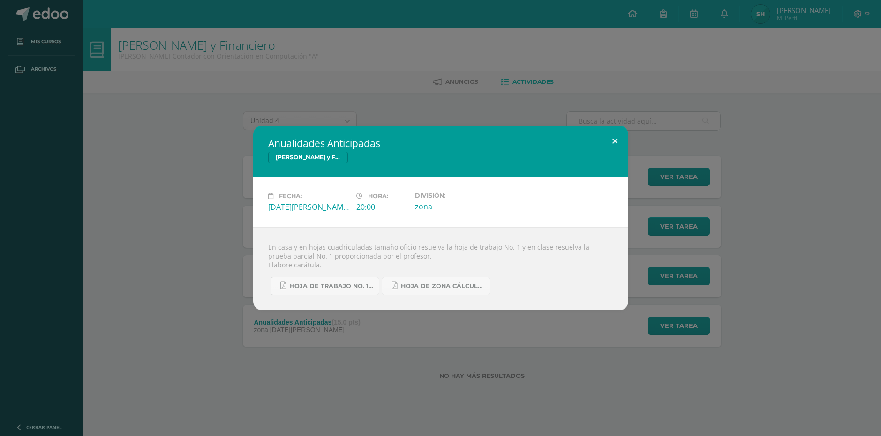
click at [605, 143] on button at bounding box center [615, 142] width 27 height 32
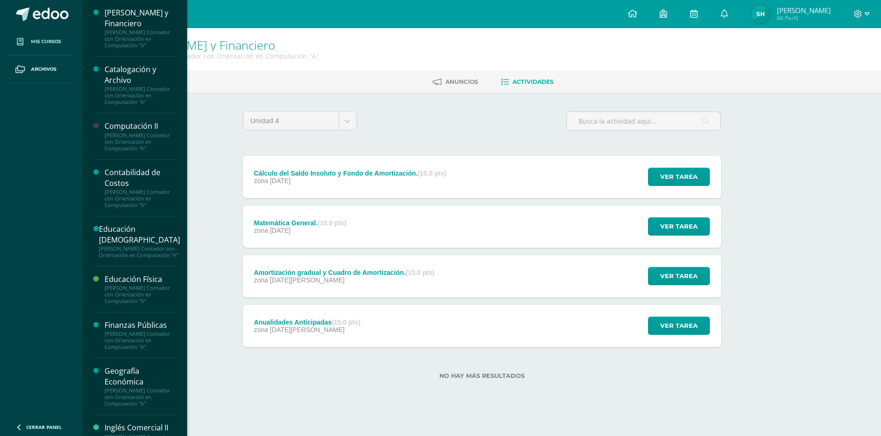
click at [51, 38] on span "Mis cursos" at bounding box center [46, 42] width 30 height 8
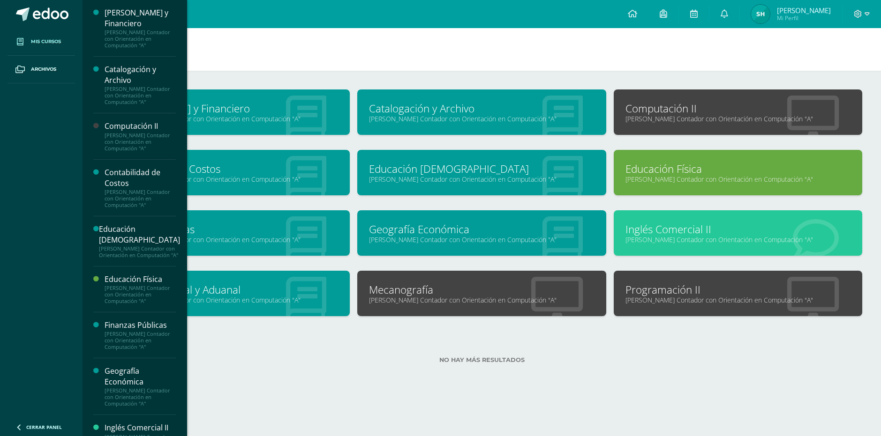
click at [681, 238] on link "[PERSON_NAME] Contador con Orientación en Computación "A"" at bounding box center [737, 239] width 225 height 9
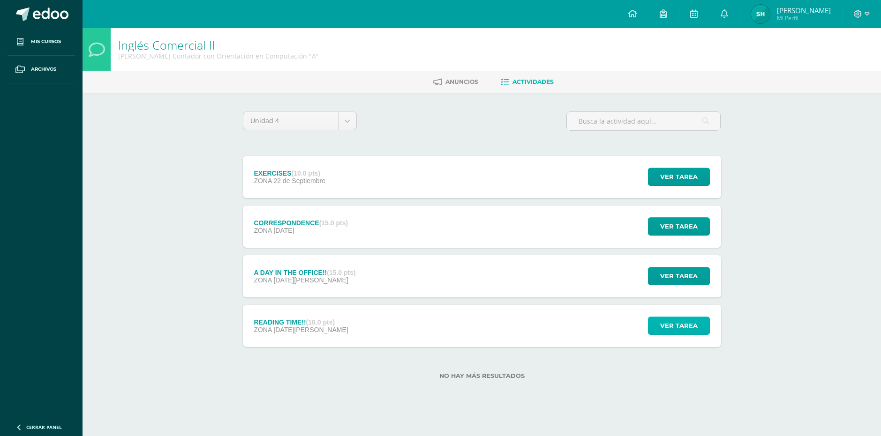
click at [674, 323] on span "Ver tarea" at bounding box center [679, 325] width 38 height 17
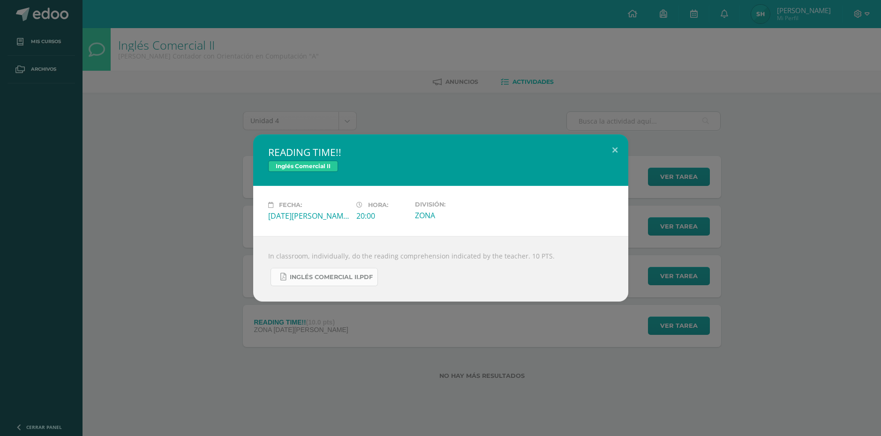
click at [348, 271] on link "INGLÉS COMERCIAL II.pdf" at bounding box center [324, 277] width 107 height 18
